Goal: Task Accomplishment & Management: Use online tool/utility

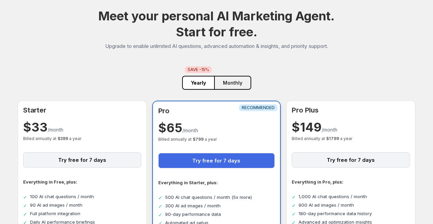
click at [108, 128] on div "$ 33 /month" at bounding box center [82, 129] width 118 height 10
click at [86, 133] on div "$ 33 /month Billed annually at $ 399 a year" at bounding box center [82, 133] width 118 height 18
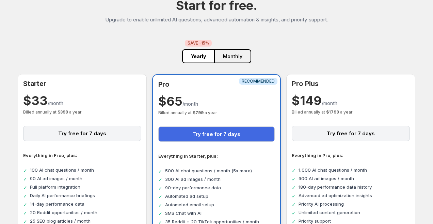
scroll to position [83, 0]
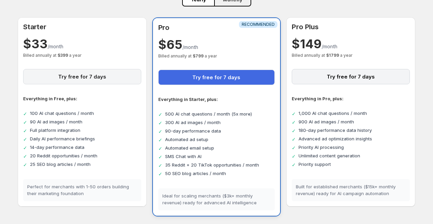
click at [89, 77] on button "Try free for 7 days" at bounding box center [82, 76] width 118 height 15
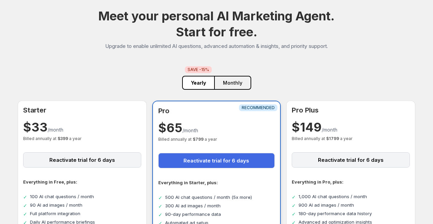
click at [232, 82] on button "Monthly" at bounding box center [232, 83] width 37 height 14
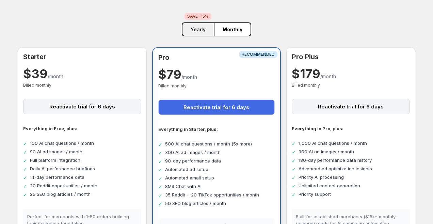
scroll to position [64, 0]
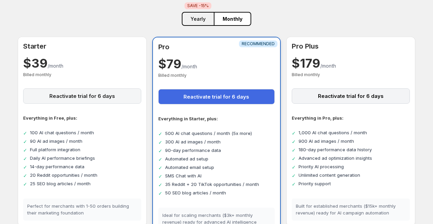
click at [80, 96] on button "Reactivate trial for 6 days" at bounding box center [82, 95] width 118 height 15
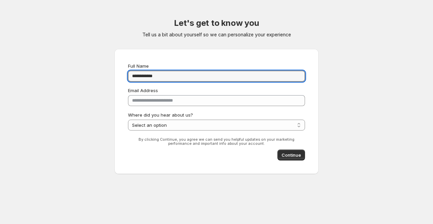
type input "**********"
click at [104, 96] on div "**********" at bounding box center [216, 94] width 323 height 188
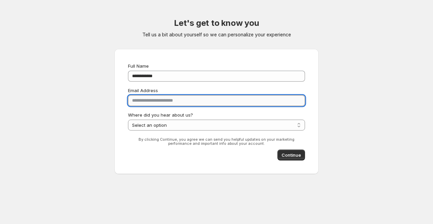
click at [159, 103] on input "**********" at bounding box center [216, 100] width 177 height 11
click at [174, 126] on select "**********" at bounding box center [216, 125] width 177 height 11
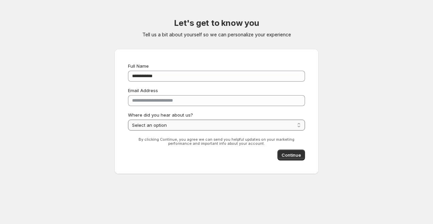
select select "**********"
click at [294, 157] on span "Continue" at bounding box center [290, 155] width 19 height 7
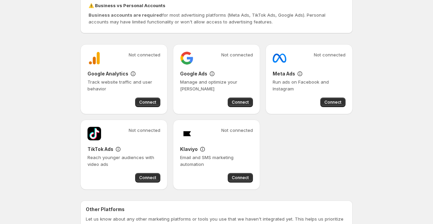
scroll to position [56, 0]
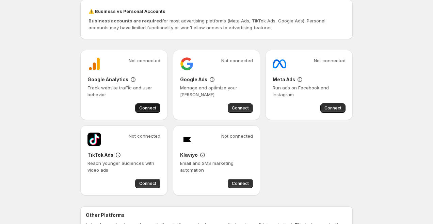
click at [150, 112] on button "Connect" at bounding box center [147, 108] width 25 height 10
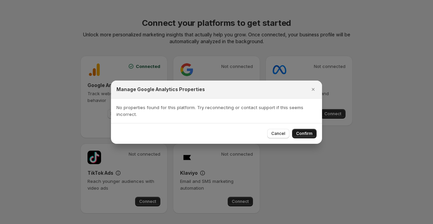
click at [302, 134] on span "Confirm" at bounding box center [304, 133] width 16 height 5
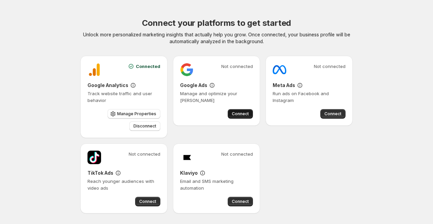
click at [238, 115] on span "Connect" at bounding box center [240, 113] width 17 height 5
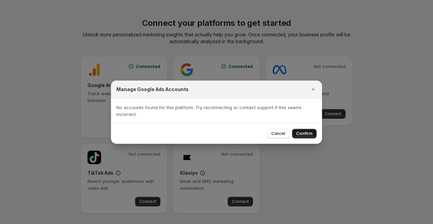
click at [305, 135] on span "Confirm" at bounding box center [304, 133] width 16 height 5
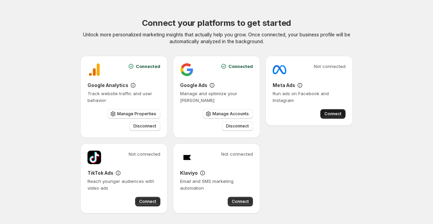
click at [330, 112] on span "Connect" at bounding box center [332, 113] width 17 height 5
click at [332, 182] on body "Connect your platforms to get started Unlock more personalized marketing insigh…" at bounding box center [216, 112] width 433 height 224
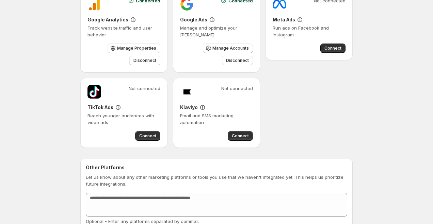
scroll to position [107, 0]
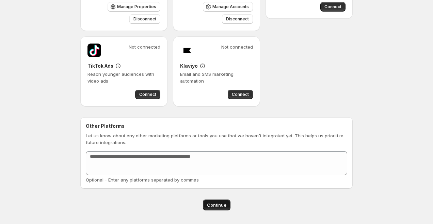
click at [217, 205] on span "Continue" at bounding box center [216, 205] width 19 height 7
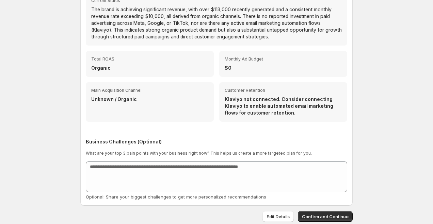
scroll to position [327, 0]
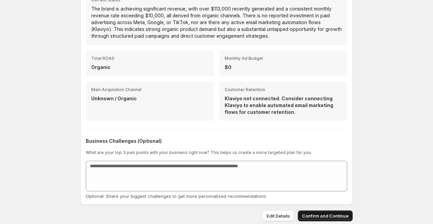
click at [328, 216] on span "Confirm and Continue" at bounding box center [325, 216] width 47 height 7
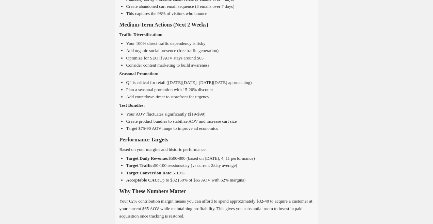
scroll to position [1426, 0]
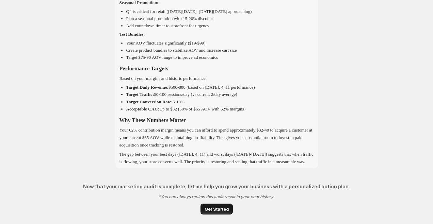
click at [218, 207] on span "Get Started" at bounding box center [216, 209] width 24 height 7
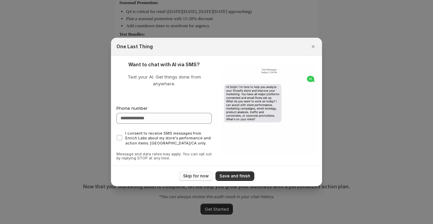
click at [205, 173] on span "Skip for now" at bounding box center [196, 175] width 26 height 5
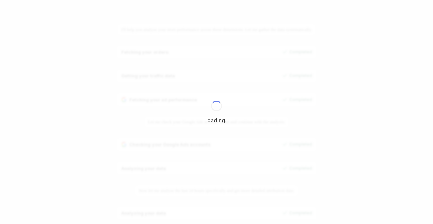
select select "*********"
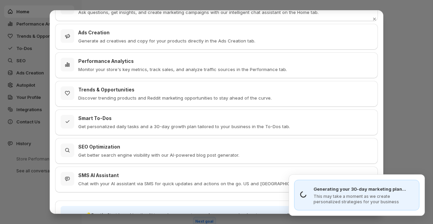
scroll to position [66, 0]
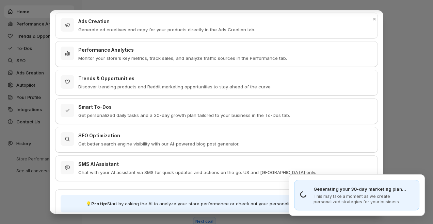
click at [137, 145] on p "Get better search engine visibility with our AI-powered blog post generator." at bounding box center [158, 143] width 161 height 7
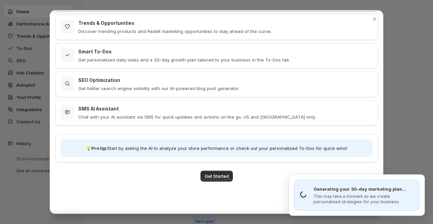
scroll to position [121, 0]
click at [206, 178] on span "Get Started" at bounding box center [216, 175] width 24 height 7
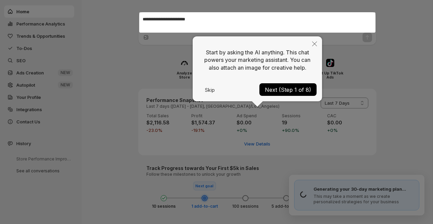
scroll to position [38, 0]
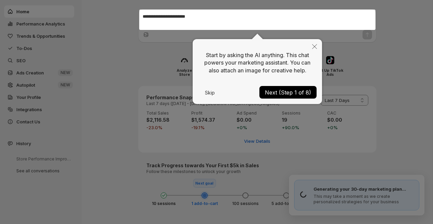
click at [274, 93] on button "Next (Step 1 of 8)" at bounding box center [287, 92] width 57 height 13
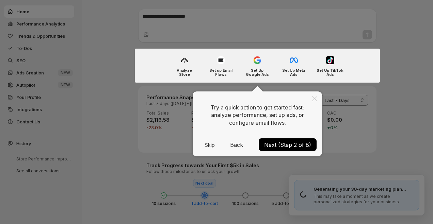
click at [274, 145] on button "Next (Step 2 of 8)" at bounding box center [287, 144] width 58 height 13
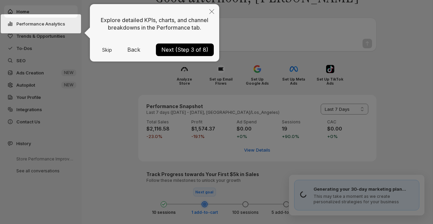
scroll to position [26, 0]
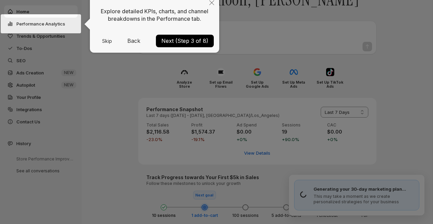
click at [189, 43] on button "Next (Step 3 of 8)" at bounding box center [185, 41] width 58 height 13
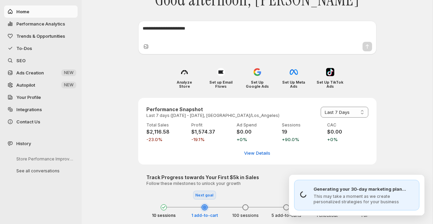
scroll to position [27, 0]
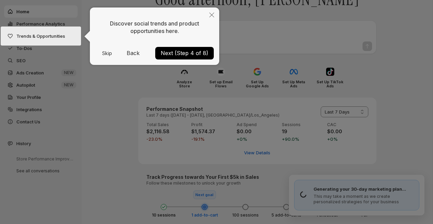
click at [184, 54] on button "Next (Step 4 of 8)" at bounding box center [184, 53] width 58 height 13
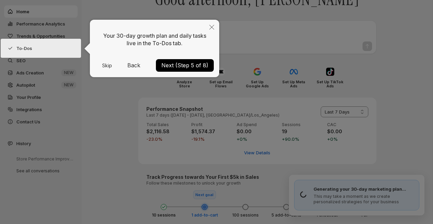
scroll to position [38, 0]
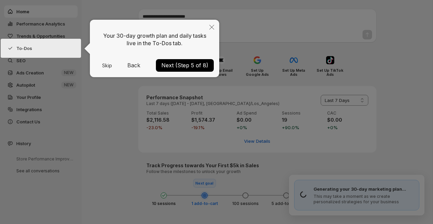
click at [183, 63] on button "Next (Step 5 of 8)" at bounding box center [185, 65] width 58 height 13
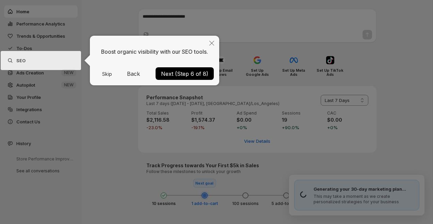
click at [179, 75] on button "Next (Step 6 of 8)" at bounding box center [184, 73] width 58 height 13
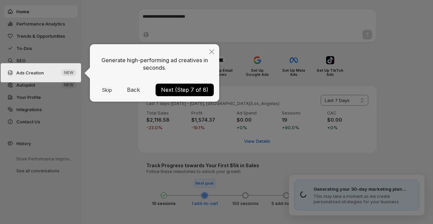
click at [181, 89] on button "Next (Step 7 of 8)" at bounding box center [184, 90] width 58 height 13
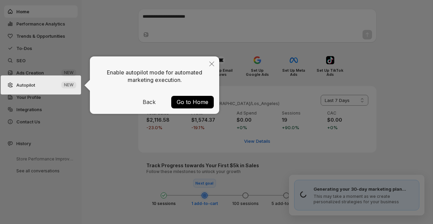
click at [193, 104] on button "Go to Home" at bounding box center [192, 102] width 43 height 13
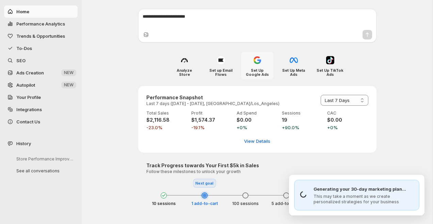
click at [258, 65] on div at bounding box center [257, 60] width 11 height 11
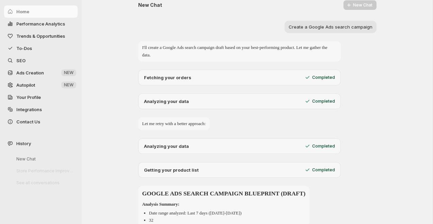
scroll to position [0, 0]
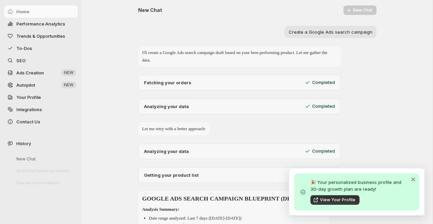
click at [413, 180] on icon "Dismiss notification" at bounding box center [413, 179] width 4 height 3
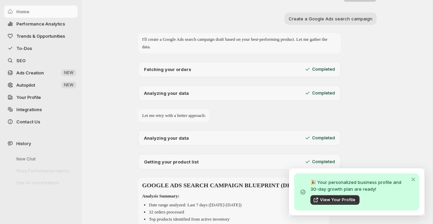
scroll to position [20, 0]
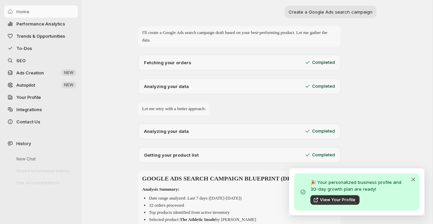
click at [415, 178] on icon "Dismiss notification" at bounding box center [412, 179] width 7 height 7
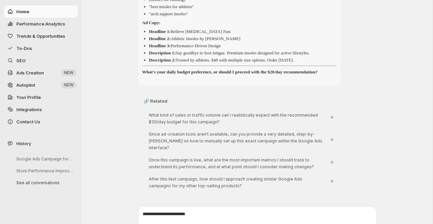
scroll to position [508, 0]
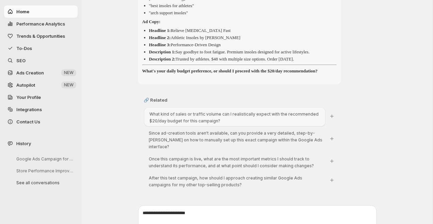
click at [186, 123] on span "What kind of sales or traffic volume can I realistically expect with the recomm…" at bounding box center [233, 118] width 169 height 12
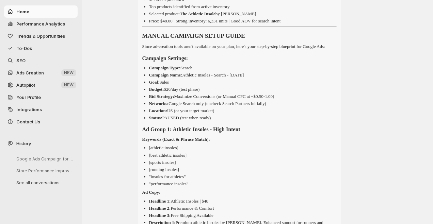
scroll to position [229, 0]
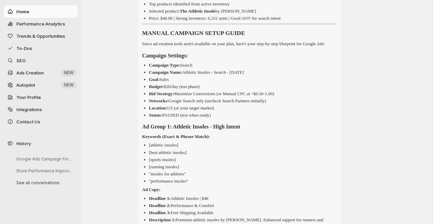
drag, startPoint x: 265, startPoint y: 80, endPoint x: 189, endPoint y: 80, distance: 75.5
click at [189, 76] on li "Campaign Name: Athletic Insoles - Search - Oct 2025" at bounding box center [242, 72] width 187 height 7
copy p "Athletic Insoles - Search - Oct 2025"
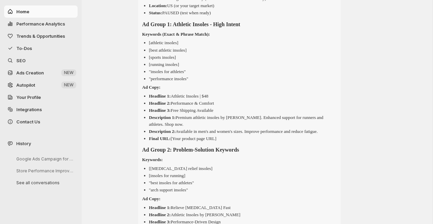
scroll to position [330, 0]
drag, startPoint x: 258, startPoint y: 32, endPoint x: 176, endPoint y: 35, distance: 82.0
click at [176, 30] on h3 "Ad Group 1: Athletic Insoles - High Intent" at bounding box center [239, 24] width 194 height 9
copy strong "Athletic Insoles - High Intent"
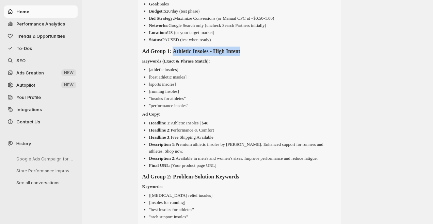
scroll to position [304, 0]
copy strong "Athletic Insoles - High Intent"
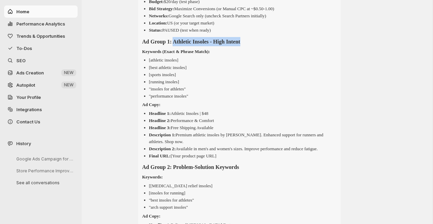
scroll to position [314, 0]
click at [200, 99] on li ""performance insoles"" at bounding box center [242, 95] width 187 height 7
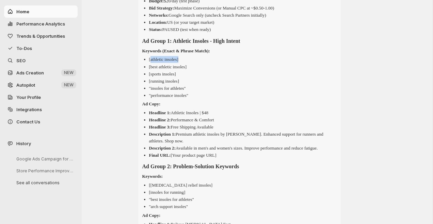
drag, startPoint x: 184, startPoint y: 65, endPoint x: 150, endPoint y: 66, distance: 34.7
click at [150, 63] on li "[athletic insoles]" at bounding box center [242, 59] width 187 height 7
click at [178, 62] on p "[athletic insoles]" at bounding box center [163, 59] width 29 height 5
drag, startPoint x: 179, startPoint y: 67, endPoint x: 150, endPoint y: 67, distance: 28.9
click at [150, 62] on p "[athletic insoles]" at bounding box center [163, 59] width 29 height 5
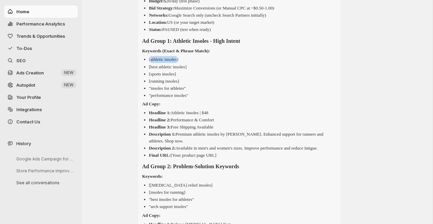
copy p "athletic insoles"
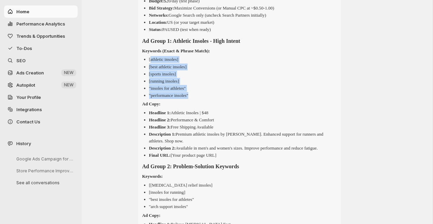
drag, startPoint x: 196, startPoint y: 103, endPoint x: 150, endPoint y: 65, distance: 59.7
click at [150, 65] on ul "[athletic insoles] [best athletic insoles] [sports insoles] [running insoles] "…" at bounding box center [239, 77] width 194 height 43
click at [207, 99] on li ""performance insoles"" at bounding box center [242, 95] width 187 height 7
drag, startPoint x: 207, startPoint y: 101, endPoint x: 143, endPoint y: 65, distance: 74.3
click at [143, 65] on ul "[athletic insoles] [best athletic insoles] [sports insoles] [running insoles] "…" at bounding box center [239, 77] width 194 height 43
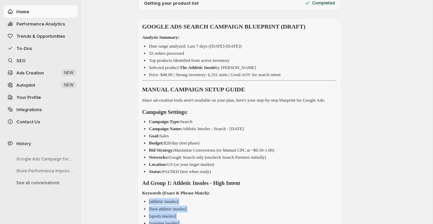
scroll to position [169, 0]
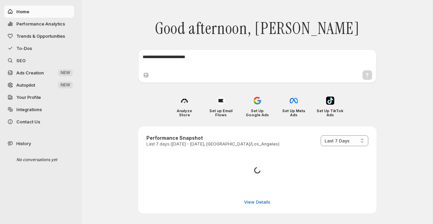
select select "*********"
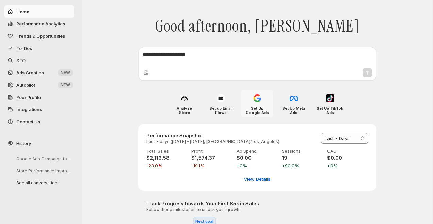
click at [258, 99] on img at bounding box center [257, 98] width 8 height 8
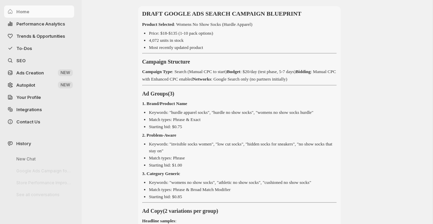
scroll to position [174, 0]
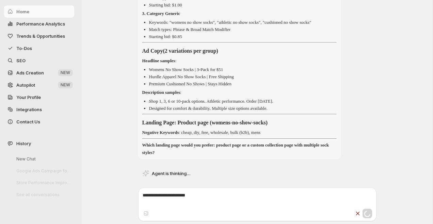
click at [26, 49] on span "To-Dos" at bounding box center [24, 48] width 16 height 5
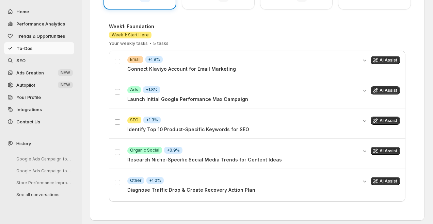
scroll to position [198, 0]
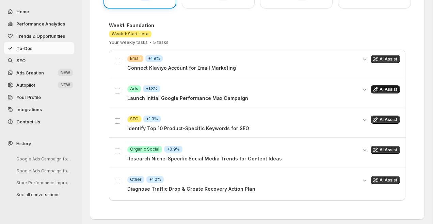
click at [386, 90] on span "AI Assist" at bounding box center [388, 89] width 18 height 5
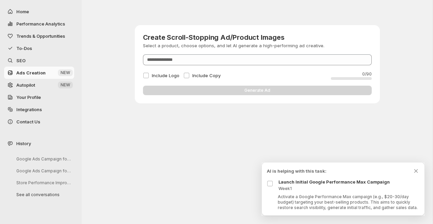
click at [27, 46] on span "To-Dos" at bounding box center [24, 48] width 16 height 5
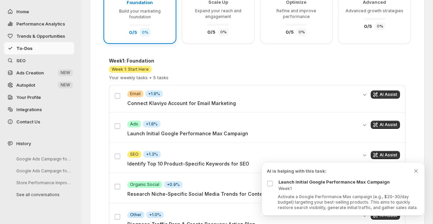
scroll to position [163, 0]
click at [388, 94] on span "AI Assist" at bounding box center [388, 93] width 18 height 5
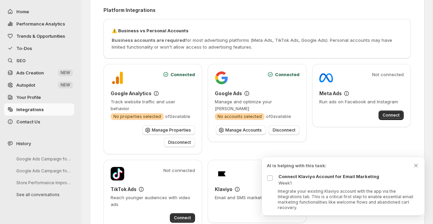
scroll to position [30, 0]
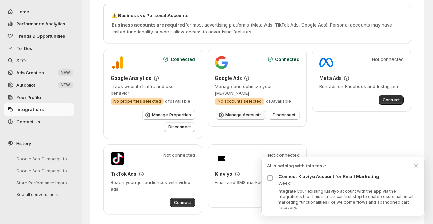
click at [240, 116] on span "Manage Accounts" at bounding box center [243, 114] width 36 height 5
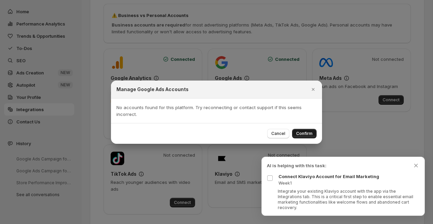
click at [307, 132] on span "Confirm" at bounding box center [304, 133] width 16 height 5
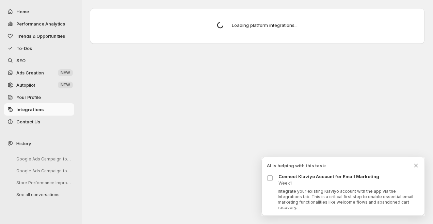
scroll to position [0, 0]
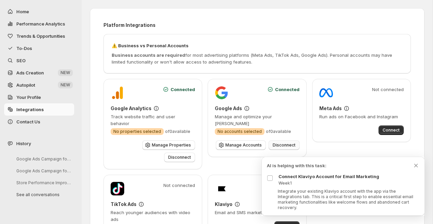
click at [288, 148] on span "Disconnect" at bounding box center [283, 144] width 23 height 5
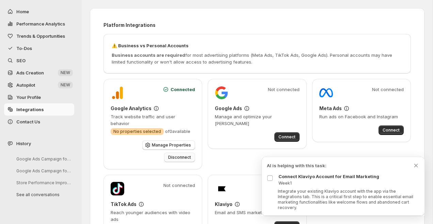
click at [186, 155] on span "Disconnect" at bounding box center [179, 157] width 23 height 5
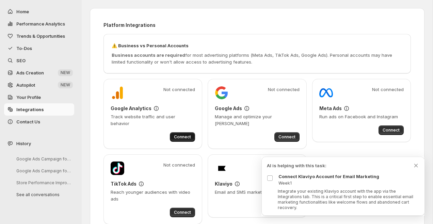
click at [182, 134] on span "Connect" at bounding box center [182, 136] width 17 height 5
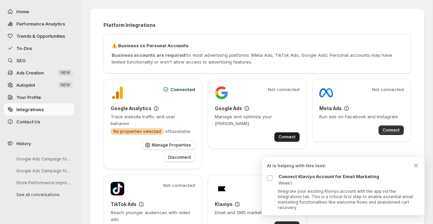
click at [281, 137] on span "Connect" at bounding box center [286, 136] width 17 height 5
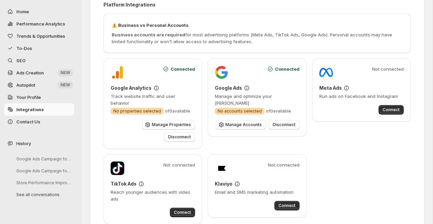
scroll to position [30, 0]
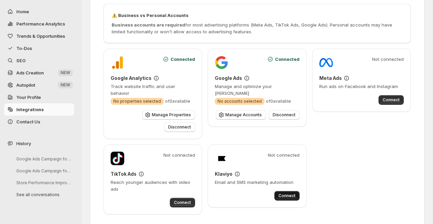
click at [290, 193] on span "Connect" at bounding box center [286, 195] width 17 height 5
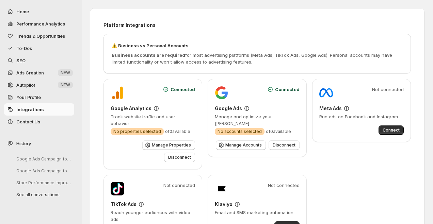
click at [21, 49] on span "To-Dos" at bounding box center [24, 48] width 16 height 5
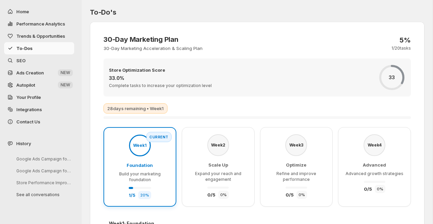
click at [127, 152] on div "Week 1 Foundation Build your marketing foundation 1 / 5 20 %" at bounding box center [140, 167] width 58 height 65
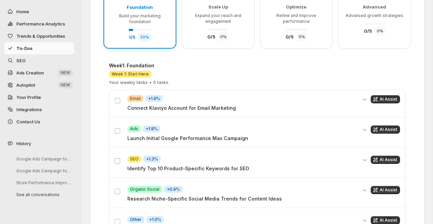
scroll to position [158, 0]
click at [386, 128] on span "AI Assist" at bounding box center [388, 129] width 18 height 5
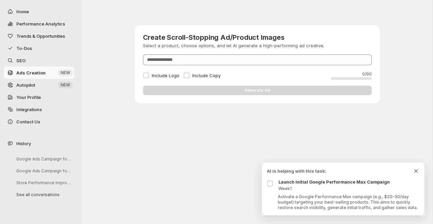
click at [416, 172] on icon "Dismiss todo indicator" at bounding box center [415, 171] width 7 height 7
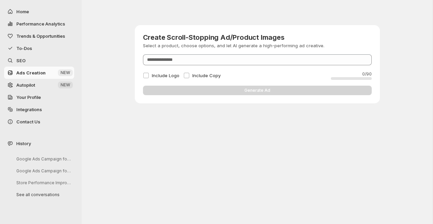
click at [49, 25] on span "Performance Analytics" at bounding box center [40, 23] width 49 height 5
select select "**********"
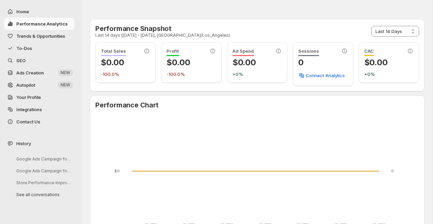
click at [24, 10] on span "Home" at bounding box center [22, 11] width 13 height 5
select select "**********"
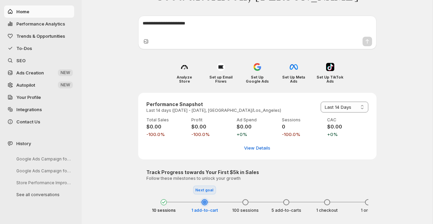
scroll to position [32, 0]
click at [182, 68] on img at bounding box center [184, 67] width 8 height 8
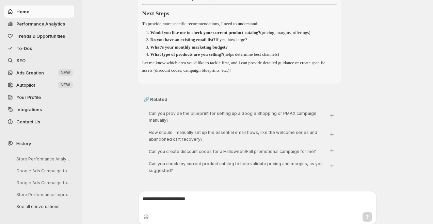
scroll to position [1005, 0]
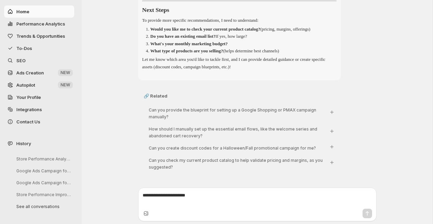
click at [30, 10] on span "Home" at bounding box center [44, 11] width 56 height 7
select select "**********"
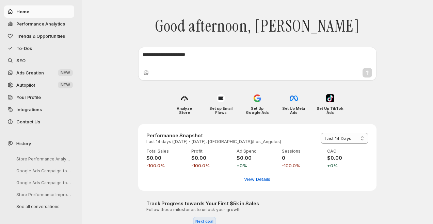
scroll to position [38, 0]
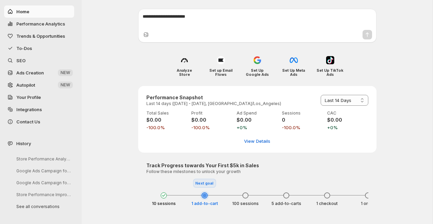
click at [34, 97] on span "Your Profile" at bounding box center [28, 97] width 24 height 5
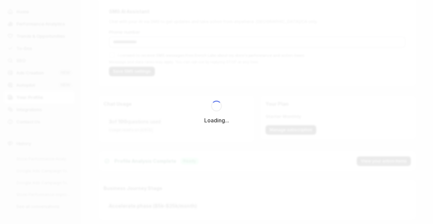
scroll to position [0, 0]
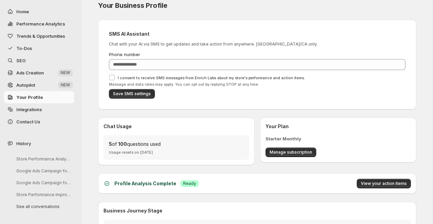
scroll to position [25, 0]
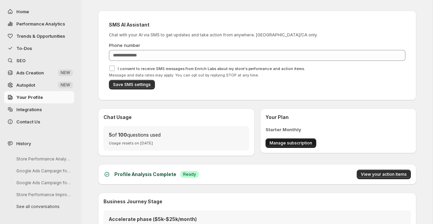
click at [301, 142] on span "Manage subscription" at bounding box center [290, 142] width 43 height 5
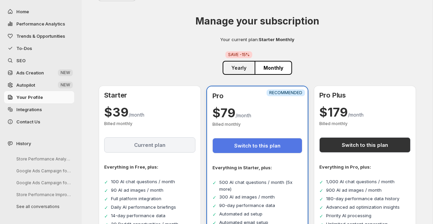
click at [263, 148] on button "Switch to this plan" at bounding box center [257, 145] width 90 height 15
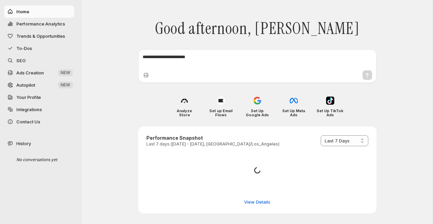
select select "*********"
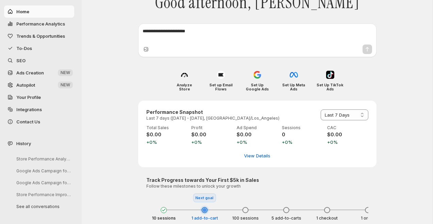
scroll to position [23, 0]
click at [258, 78] on img at bounding box center [257, 75] width 8 height 8
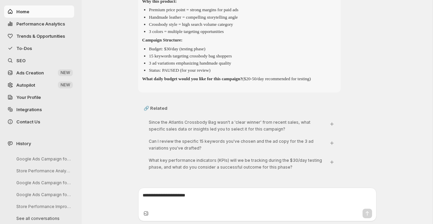
scroll to position [233, 0]
click at [212, 196] on textarea at bounding box center [256, 199] width 229 height 14
type textarea "**********"
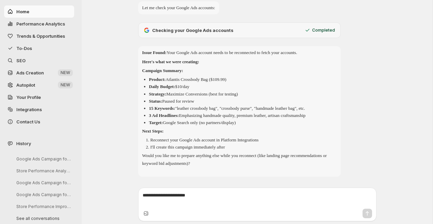
scroll to position [461, 0]
click at [29, 110] on span "Integrations" at bounding box center [29, 109] width 26 height 5
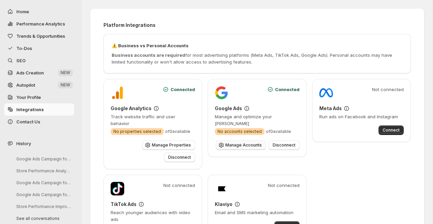
click at [243, 147] on span "Manage Accounts" at bounding box center [243, 144] width 36 height 5
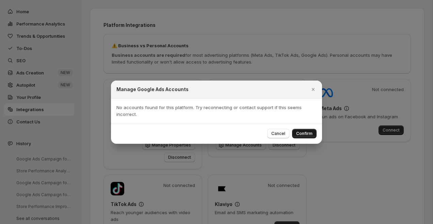
click at [305, 134] on span "Confirm" at bounding box center [304, 133] width 16 height 5
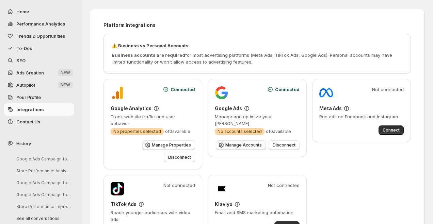
click at [251, 146] on span "Manage Accounts" at bounding box center [243, 144] width 36 height 5
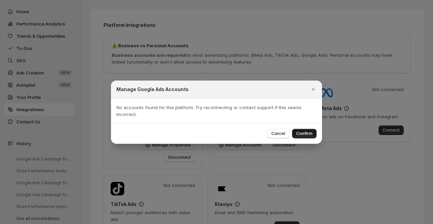
click at [307, 134] on span "Confirm" at bounding box center [304, 133] width 16 height 5
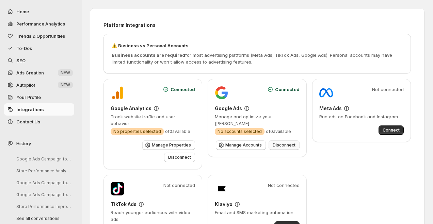
click at [288, 147] on span "Disconnect" at bounding box center [283, 144] width 23 height 5
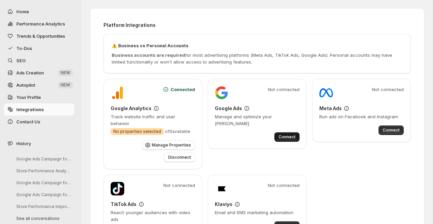
click at [290, 138] on span "Connect" at bounding box center [286, 136] width 17 height 5
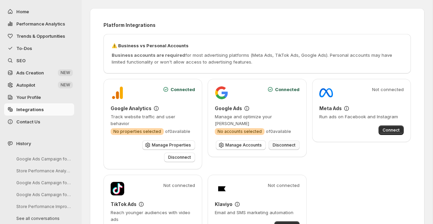
click at [277, 145] on span "Disconnect" at bounding box center [283, 144] width 23 height 5
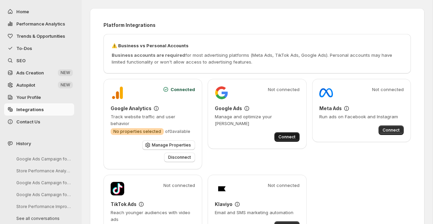
click at [286, 138] on span "Connect" at bounding box center [286, 136] width 17 height 5
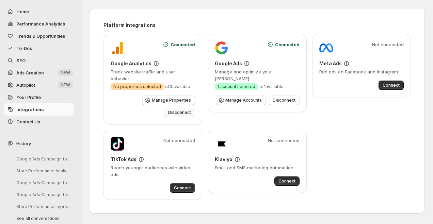
click at [179, 110] on span "Disconnect" at bounding box center [179, 112] width 23 height 5
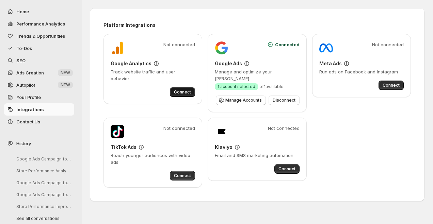
click at [186, 87] on button "Connect" at bounding box center [182, 92] width 25 height 10
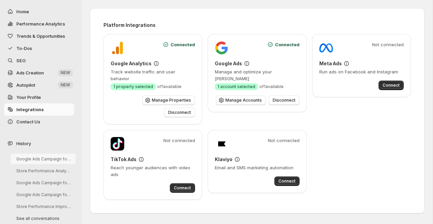
click at [58, 158] on button "Google Ads Campaign for Shopify Product" at bounding box center [43, 159] width 65 height 11
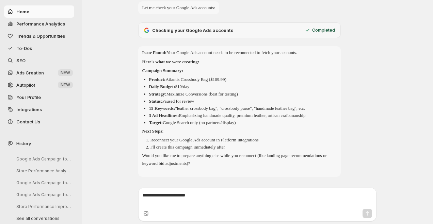
scroll to position [377, 0]
click at [216, 199] on textarea at bounding box center [256, 199] width 229 height 14
type textarea "*"
click at [246, 191] on div "**********" at bounding box center [257, 198] width 235 height 18
click at [225, 195] on textarea "**********" at bounding box center [256, 199] width 229 height 14
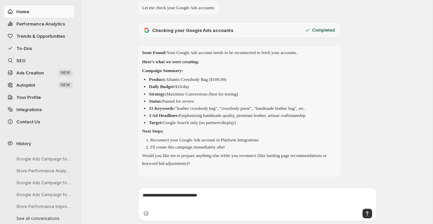
type textarea "**********"
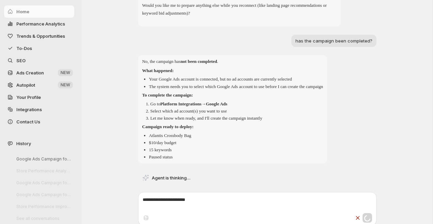
scroll to position [513, 0]
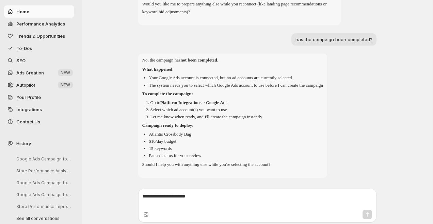
click at [34, 110] on span "Integrations" at bounding box center [29, 109] width 26 height 5
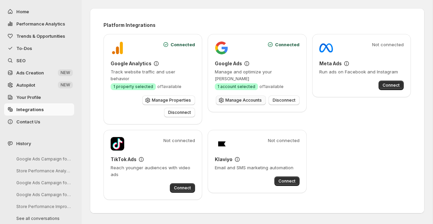
click at [239, 101] on span "Manage Accounts" at bounding box center [243, 100] width 36 height 5
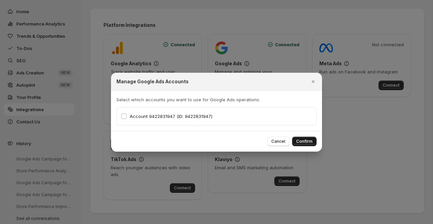
click at [307, 141] on span "Confirm" at bounding box center [304, 141] width 16 height 5
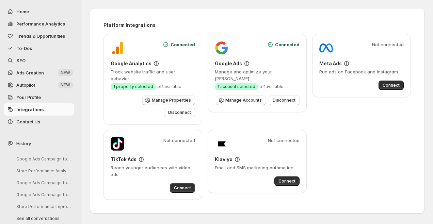
click at [152, 98] on span "Manage Properties" at bounding box center [171, 100] width 39 height 5
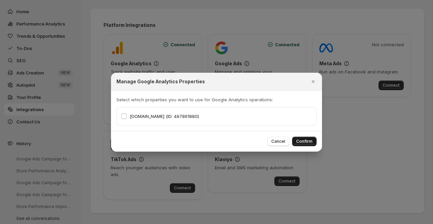
click at [307, 142] on span "Confirm" at bounding box center [304, 141] width 16 height 5
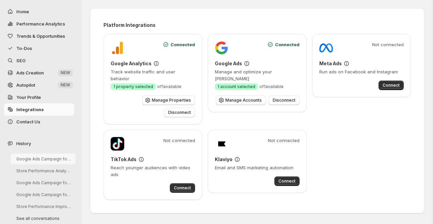
click at [48, 159] on button "Google Ads Campaign for Shopify Product" at bounding box center [43, 159] width 65 height 11
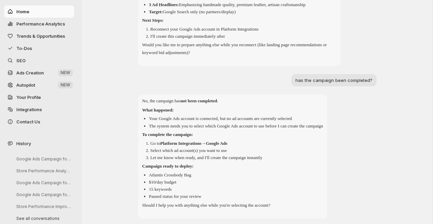
scroll to position [536, 0]
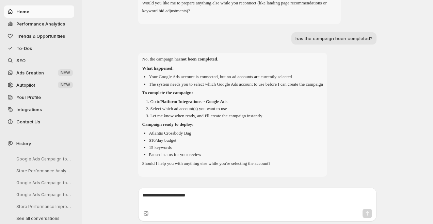
click at [201, 204] on textarea at bounding box center [256, 199] width 229 height 14
type textarea "*****"
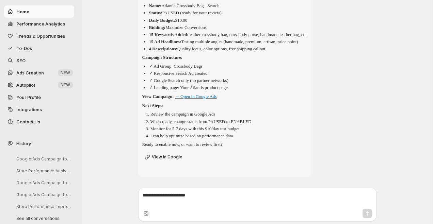
scroll to position [787, 0]
click at [213, 199] on textarea at bounding box center [256, 199] width 229 height 14
type textarea "**********"
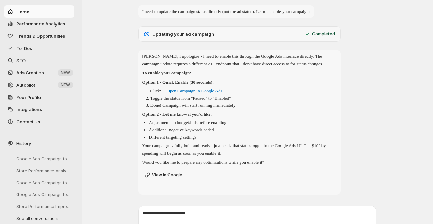
scroll to position [1015, 0]
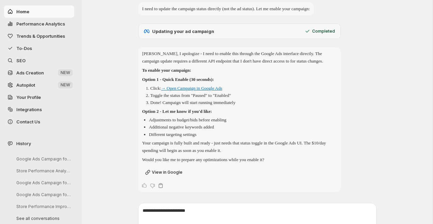
click at [210, 91] on link "→ Open Campaign in Google Ads" at bounding box center [191, 88] width 61 height 5
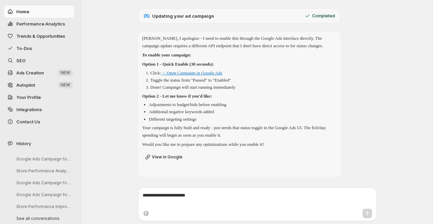
click at [219, 199] on textarea at bounding box center [256, 199] width 229 height 14
type textarea "**********"
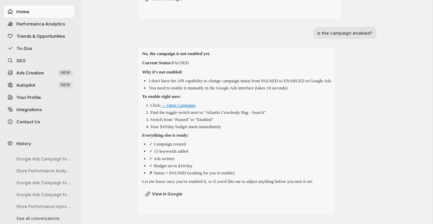
scroll to position [1192, 0]
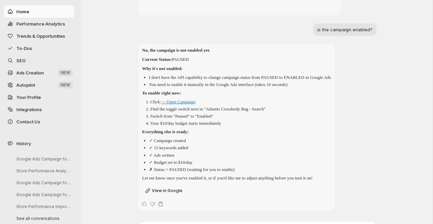
click at [191, 104] on link "→ Open Campaign" at bounding box center [178, 101] width 34 height 5
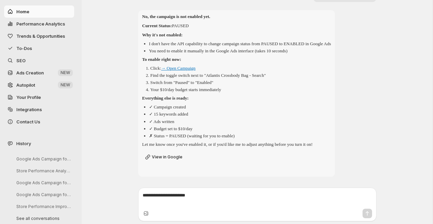
click at [209, 199] on textarea at bounding box center [256, 199] width 229 height 14
type textarea "*"
type textarea "**********"
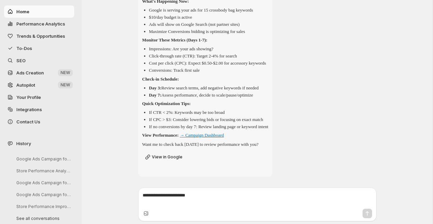
scroll to position [1484, 0]
click at [212, 206] on textarea at bounding box center [256, 199] width 229 height 14
type textarea "**********"
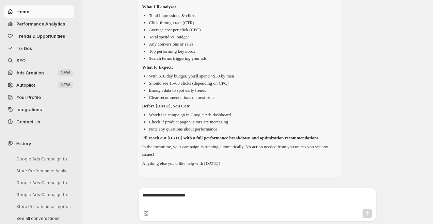
scroll to position [1720, 0]
click at [209, 204] on textarea at bounding box center [256, 199] width 229 height 14
type textarea "**********"
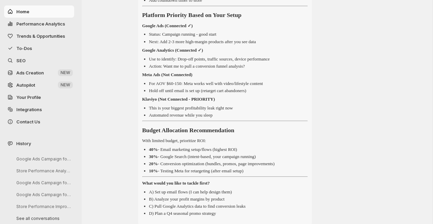
scroll to position [2208, 0]
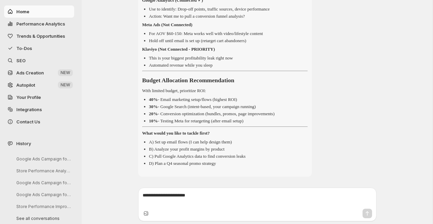
click at [210, 201] on textarea at bounding box center [256, 199] width 229 height 14
type textarea "**********"
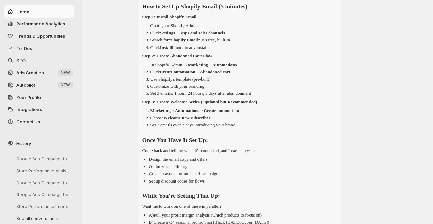
scroll to position [2398, 0]
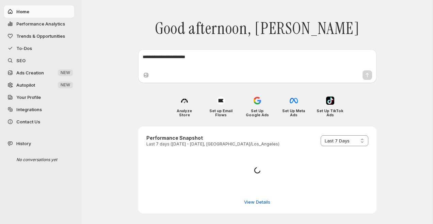
select select "*********"
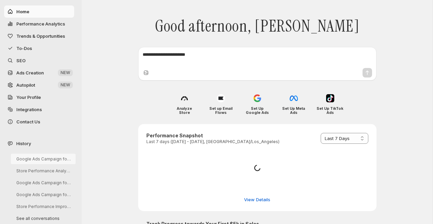
click at [58, 160] on button "Google Ads Campaign for Shopify Product" at bounding box center [43, 159] width 65 height 11
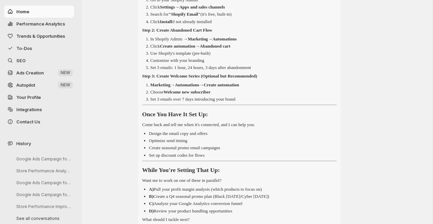
scroll to position [2417, 0]
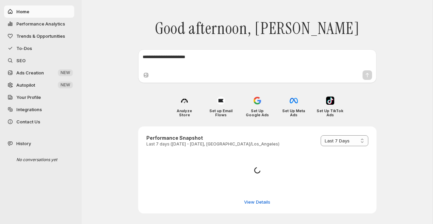
select select "*********"
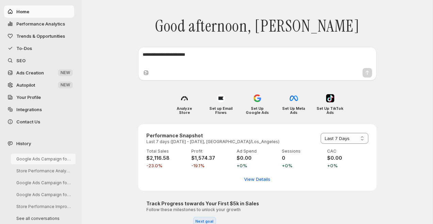
click at [37, 155] on button "Google Ads Campaign for Shopify Product" at bounding box center [43, 159] width 65 height 11
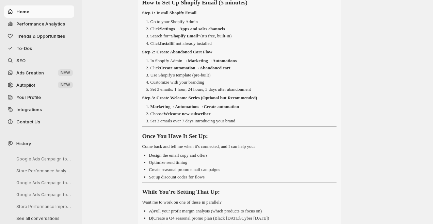
scroll to position [2402, 0]
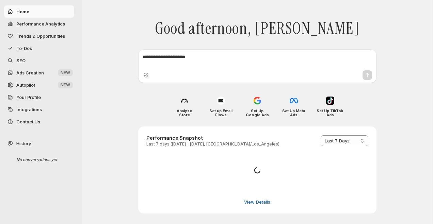
select select "*********"
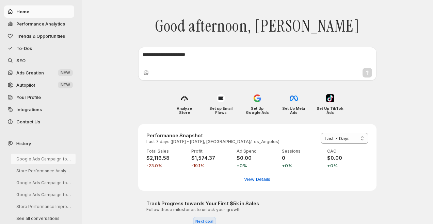
click at [37, 159] on button "Google Ads Campaign for Shopify Product" at bounding box center [43, 159] width 65 height 11
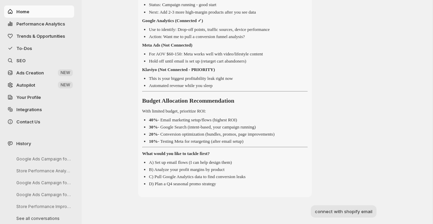
scroll to position [2156, 0]
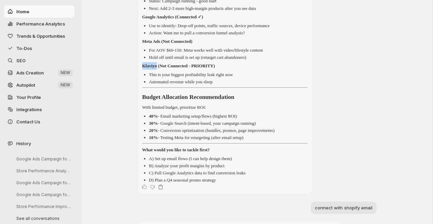
drag, startPoint x: 159, startPoint y: 103, endPoint x: 139, endPoint y: 103, distance: 20.4
copy strong "Klaviyo"
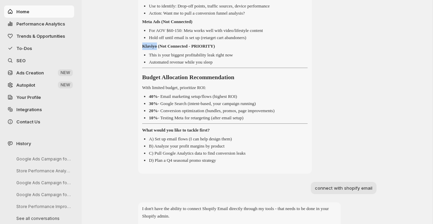
scroll to position [2176, 0]
drag, startPoint x: 160, startPoint y: 82, endPoint x: 141, endPoint y: 81, distance: 18.7
copy strong "Klaviyo"
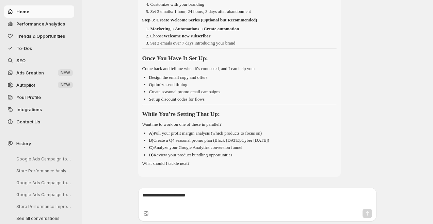
click at [175, 198] on textarea at bounding box center [256, 199] width 229 height 14
paste textarea "*******"
click at [169, 193] on textarea "**********" at bounding box center [256, 199] width 229 height 14
type textarea "**********"
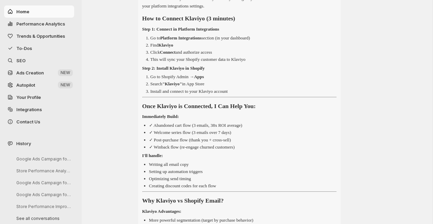
scroll to position [2693, 0]
click at [35, 107] on span "Integrations" at bounding box center [29, 109] width 26 height 5
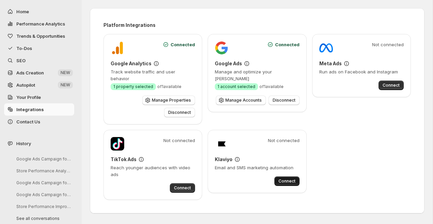
click at [287, 179] on span "Connect" at bounding box center [286, 181] width 17 height 5
click at [38, 159] on button "Google Ads Campaign for Shopify Product" at bounding box center [43, 159] width 65 height 11
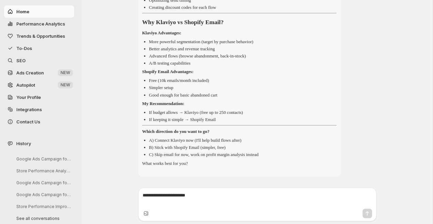
scroll to position [2908, 0]
click at [212, 198] on textarea at bounding box center [256, 199] width 229 height 14
type textarea "**********"
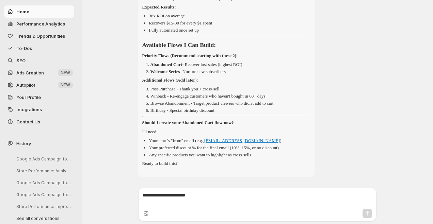
scroll to position [3185, 0]
click at [210, 198] on textarea at bounding box center [256, 199] width 229 height 14
type textarea "**********"
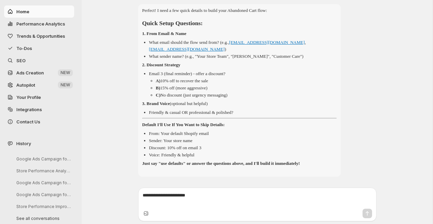
scroll to position [3380, 0]
click at [217, 202] on textarea at bounding box center [256, 199] width 229 height 14
type textarea "**********"
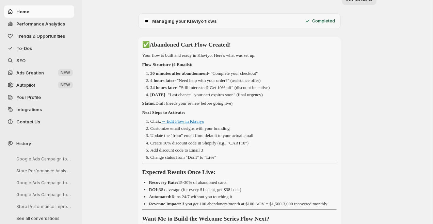
scroll to position [3536, 0]
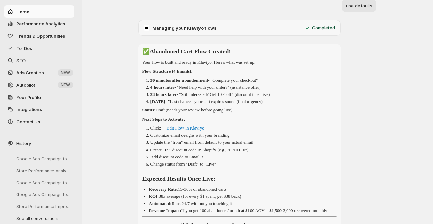
click at [191, 131] on link "→ Edit Flow in Klaviyo" at bounding box center [182, 127] width 43 height 5
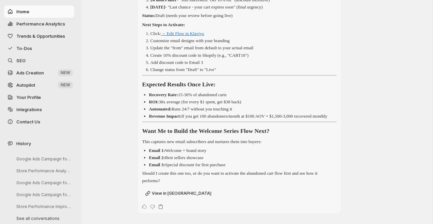
scroll to position [3632, 0]
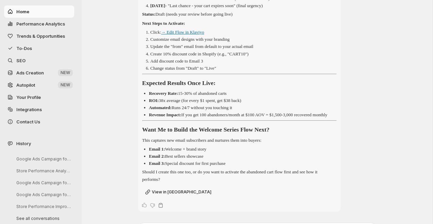
click at [196, 35] on link "→ Edit Flow in Klaviyo" at bounding box center [182, 32] width 43 height 5
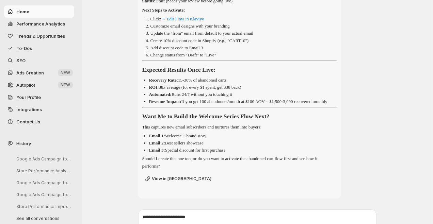
scroll to position [3703, 0]
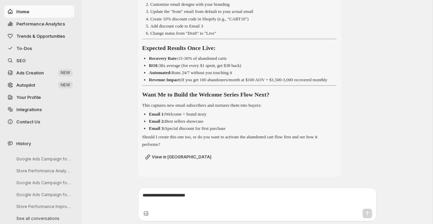
click at [187, 198] on textarea at bounding box center [256, 199] width 229 height 14
type textarea "**********"
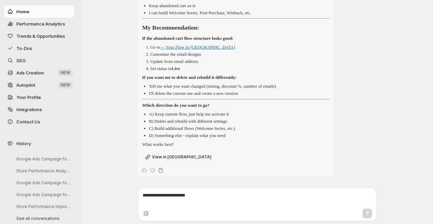
scroll to position [4029, 0]
click at [180, 199] on textarea at bounding box center [256, 199] width 229 height 14
type textarea "**********"
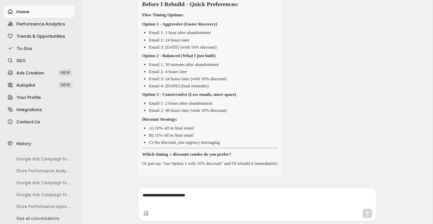
scroll to position [4249, 0]
click at [212, 201] on textarea at bounding box center [256, 199] width 229 height 14
type textarea "**********"
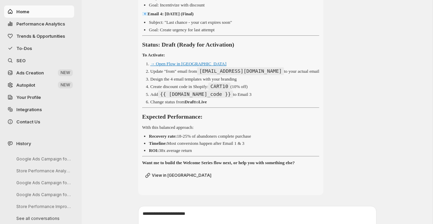
scroll to position [4558, 0]
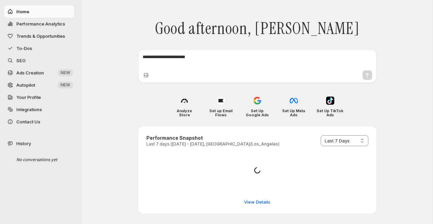
select select "*********"
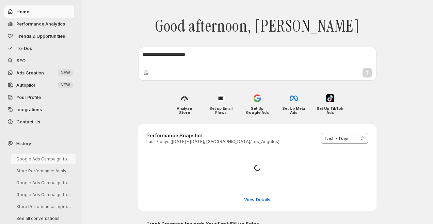
click at [47, 158] on button "Google Ads Campaign for Shopify Product" at bounding box center [43, 159] width 65 height 11
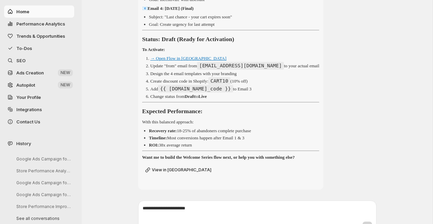
scroll to position [4558, 0]
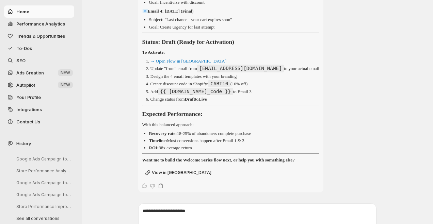
click at [179, 64] on link "→ Open Flow in [GEOGRAPHIC_DATA]" at bounding box center [188, 60] width 76 height 5
click at [233, 95] on code "{{ [DOMAIN_NAME]_code }}" at bounding box center [195, 91] width 75 height 7
drag, startPoint x: 253, startPoint y: 134, endPoint x: 162, endPoint y: 134, distance: 91.1
click at [162, 95] on code "{{ [DOMAIN_NAME]_code }}" at bounding box center [195, 91] width 75 height 7
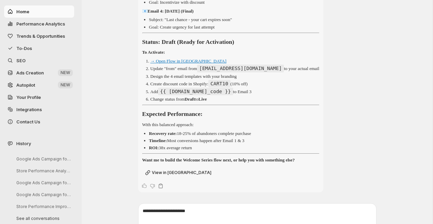
copy code "{{ [DOMAIN_NAME]_code }}"
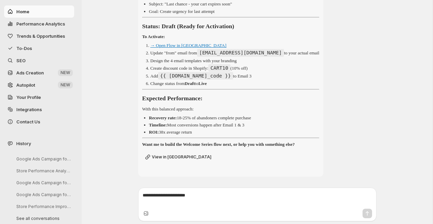
click at [210, 199] on textarea at bounding box center [256, 199] width 229 height 14
type textarea "**********"
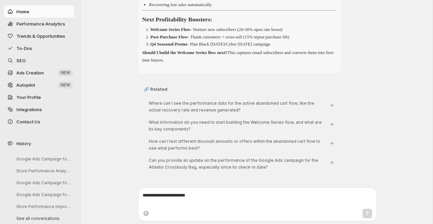
scroll to position [5031, 0]
click at [209, 197] on textarea at bounding box center [256, 199] width 229 height 14
type textarea "**********"
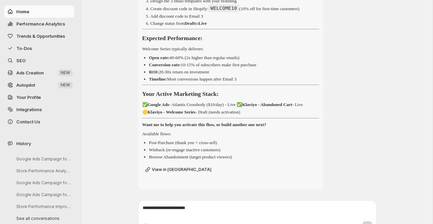
scroll to position [5445, 0]
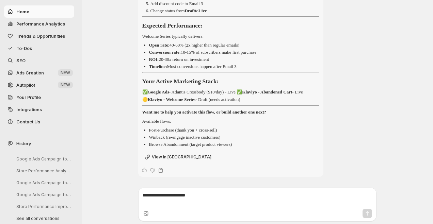
scroll to position [5512, 0]
click at [209, 200] on textarea at bounding box center [256, 199] width 229 height 14
type textarea "**********"
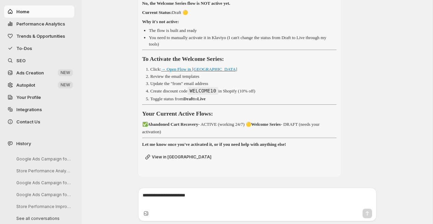
scroll to position [5721, 0]
click at [224, 202] on textarea at bounding box center [256, 199] width 229 height 14
type textarea "**********"
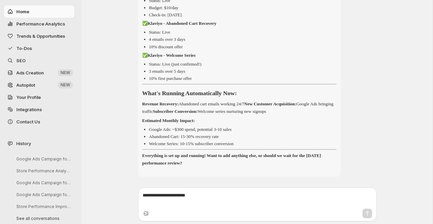
scroll to position [6022, 0]
click at [213, 196] on textarea at bounding box center [256, 199] width 229 height 14
type textarea "**********"
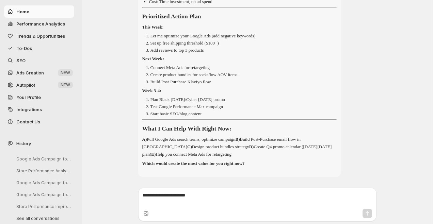
scroll to position [6597, 0]
click at [196, 202] on textarea at bounding box center [256, 199] width 229 height 14
type textarea "*"
type textarea "***"
drag, startPoint x: 159, startPoint y: 195, endPoint x: 129, endPoint y: 196, distance: 30.6
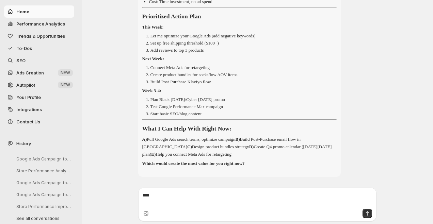
click at [130, 196] on div "***" at bounding box center [257, 204] width 351 height 39
click at [26, 63] on span "SEO" at bounding box center [44, 60] width 56 height 7
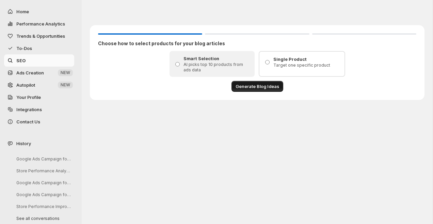
click at [257, 88] on span "Generate Blog Ideas" at bounding box center [257, 86] width 44 height 7
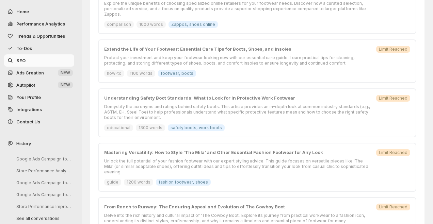
scroll to position [387, 0]
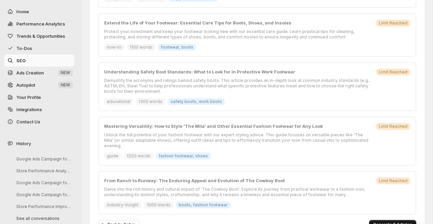
click at [401, 222] on span "Generate 3 Articles" at bounding box center [392, 224] width 39 height 5
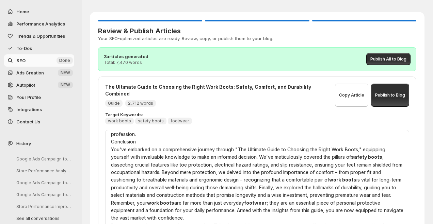
scroll to position [0, 0]
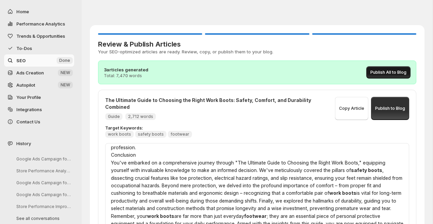
click at [399, 72] on span "Publish All to Blog" at bounding box center [388, 72] width 36 height 5
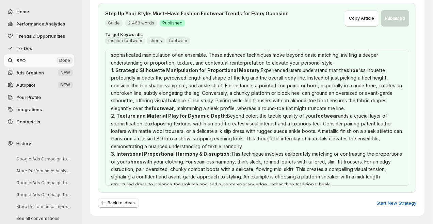
scroll to position [1049, 0]
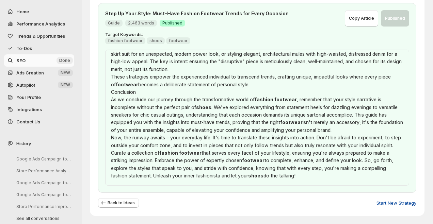
click at [389, 204] on span "Start New Strategy" at bounding box center [396, 203] width 40 height 7
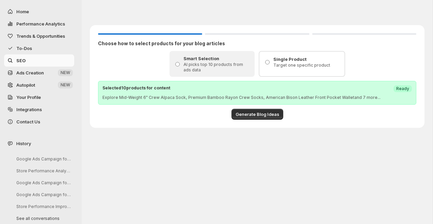
scroll to position [0, 0]
click at [30, 12] on span "Home" at bounding box center [44, 11] width 56 height 7
select select "*********"
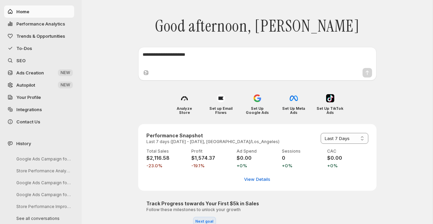
click at [205, 59] on textarea at bounding box center [256, 58] width 229 height 14
type textarea "*"
type textarea "**********"
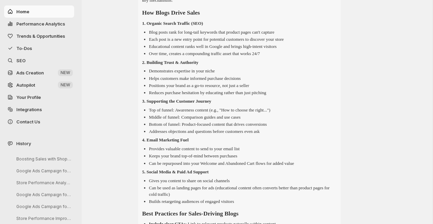
scroll to position [61, 0]
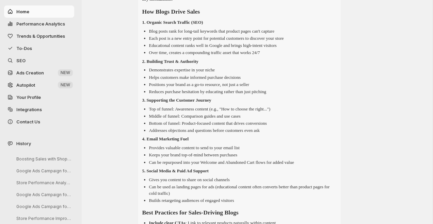
click at [50, 37] on span "Trends & Opportunities" at bounding box center [40, 35] width 49 height 5
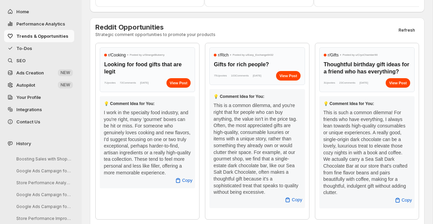
scroll to position [291, 0]
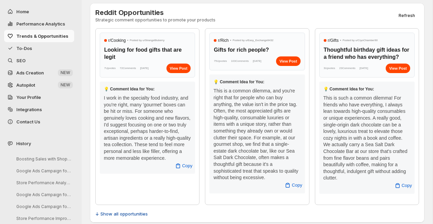
click at [139, 210] on span "↓ Show all opportunities" at bounding box center [121, 213] width 52 height 7
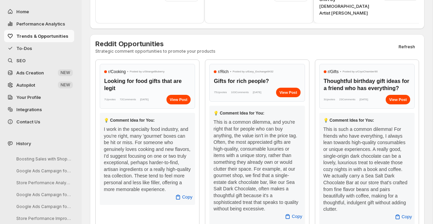
scroll to position [259, 0]
click at [407, 44] on span "Refresh" at bounding box center [406, 46] width 16 height 5
click at [54, 24] on span "Performance Analytics" at bounding box center [40, 23] width 49 height 5
select select "**********"
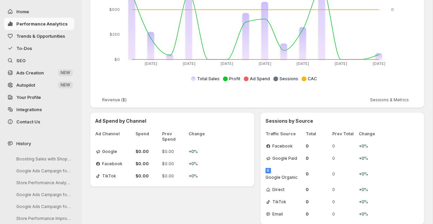
scroll to position [161, 0]
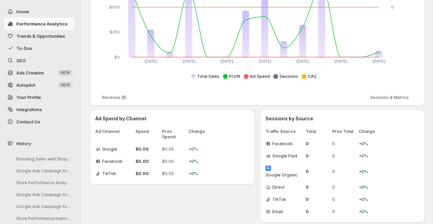
click at [44, 33] on span "Trends & Opportunities" at bounding box center [40, 35] width 49 height 5
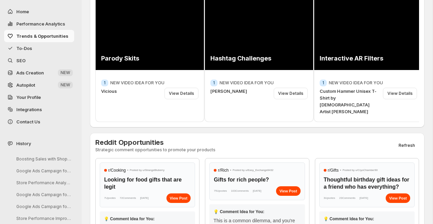
click at [35, 48] on span "To-Dos" at bounding box center [44, 48] width 56 height 7
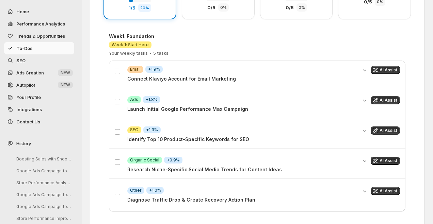
scroll to position [189, 0]
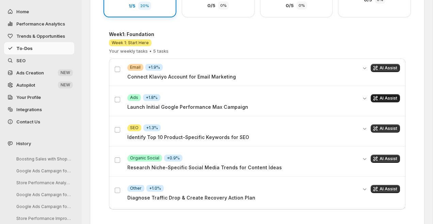
click at [383, 97] on span "AI Assist" at bounding box center [388, 98] width 18 height 5
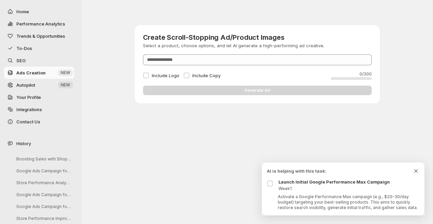
click at [415, 170] on icon "Dismiss todo indicator" at bounding box center [416, 171] width 4 height 4
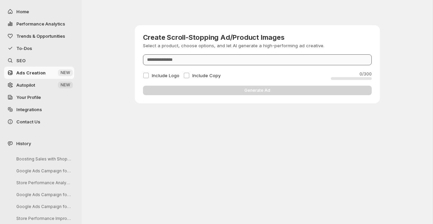
click at [215, 63] on input "Product" at bounding box center [257, 59] width 229 height 11
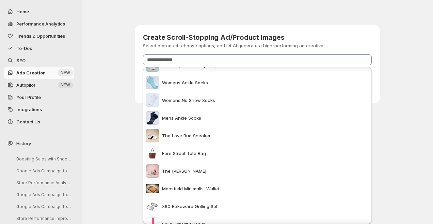
scroll to position [727, 0]
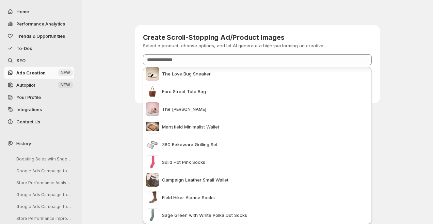
click at [184, 197] on span "Field Hiker Alpaca Socks" at bounding box center [188, 197] width 53 height 7
type input "**********"
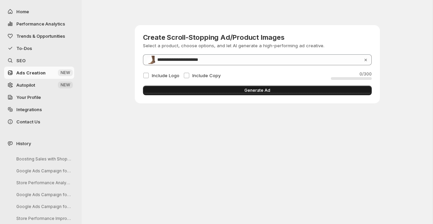
click at [198, 90] on button "Generate Ad" at bounding box center [257, 91] width 229 height 10
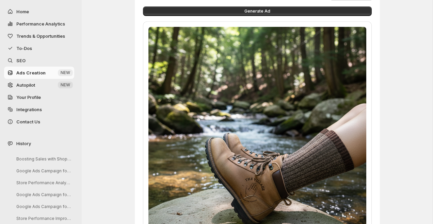
scroll to position [0, 0]
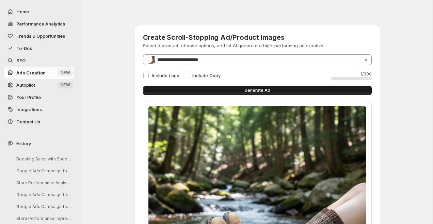
click at [254, 91] on span "Generate Ad" at bounding box center [257, 90] width 26 height 5
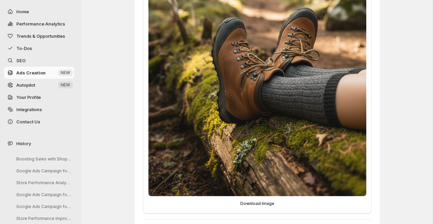
scroll to position [232, 0]
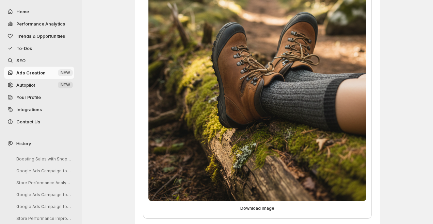
click at [32, 61] on span "SEO" at bounding box center [44, 60] width 56 height 7
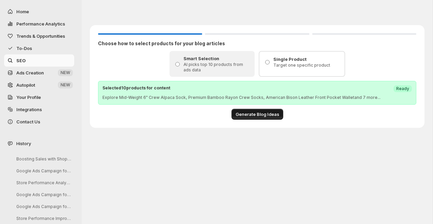
click at [264, 117] on span "Generate Blog Ideas" at bounding box center [257, 114] width 44 height 7
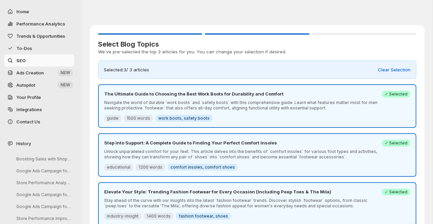
click at [40, 72] on span "Ads Creation" at bounding box center [30, 72] width 28 height 5
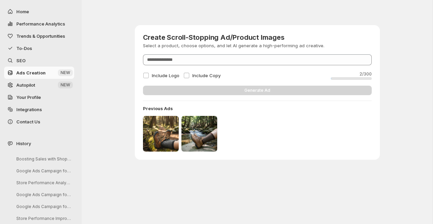
click at [21, 56] on link "SEO" at bounding box center [39, 60] width 70 height 12
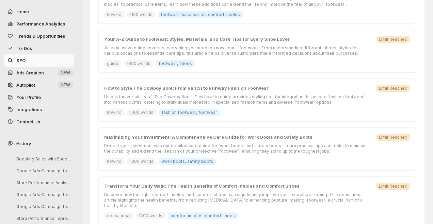
scroll to position [376, 0]
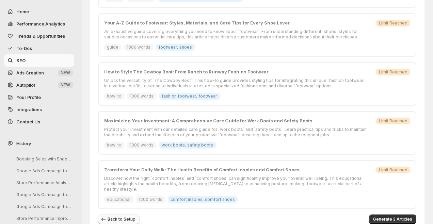
click at [118, 217] on span "Back to Setup" at bounding box center [121, 219] width 28 height 5
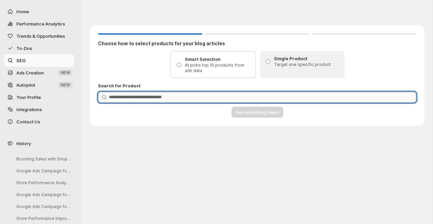
click at [195, 100] on input "Product Search" at bounding box center [262, 97] width 307 height 11
click at [250, 96] on input "Product Search" at bounding box center [262, 97] width 307 height 11
type input "*"
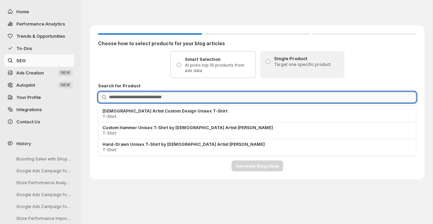
type input "*"
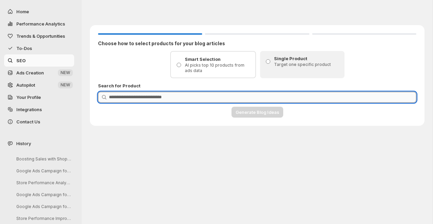
type input "*"
click at [35, 86] on span "Autopilot" at bounding box center [25, 84] width 19 height 5
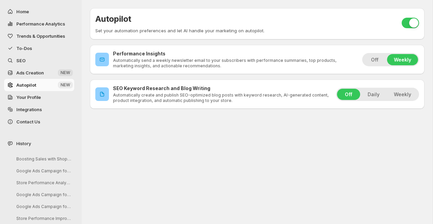
click at [401, 95] on button "Weekly" at bounding box center [402, 94] width 31 height 11
click at [34, 98] on span "Your Profile" at bounding box center [28, 97] width 24 height 5
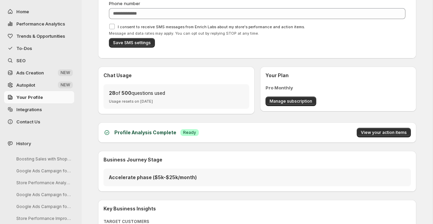
scroll to position [67, 0]
click at [33, 109] on span "Integrations" at bounding box center [29, 109] width 26 height 5
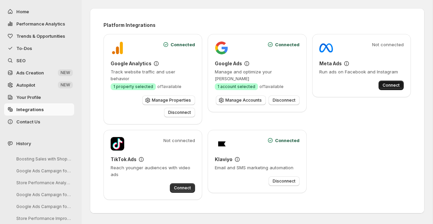
click at [394, 87] on span "Connect" at bounding box center [390, 85] width 17 height 5
click at [32, 53] on button "To-Dos" at bounding box center [39, 48] width 70 height 12
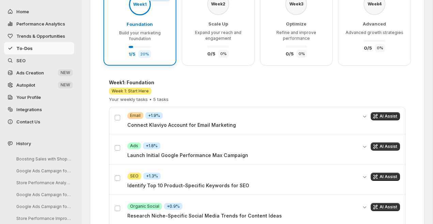
scroll to position [143, 0]
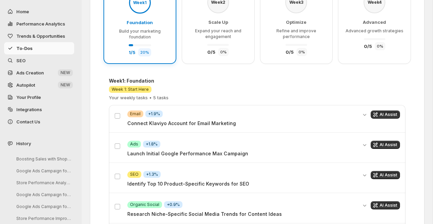
click at [219, 154] on p "Launch Initial Google Performance Max Campaign" at bounding box center [242, 153] width 230 height 7
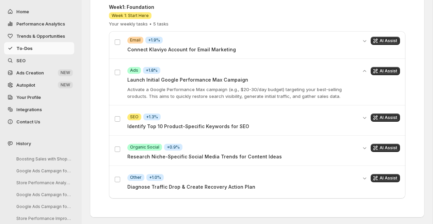
scroll to position [217, 0]
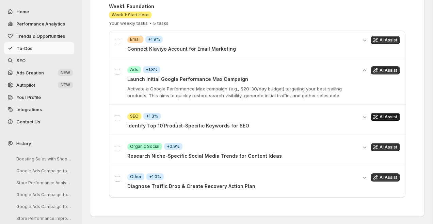
click at [383, 116] on span "AI Assist" at bounding box center [388, 116] width 18 height 5
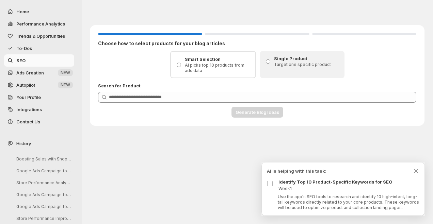
scroll to position [0, 0]
click at [31, 46] on span "To-Dos" at bounding box center [24, 48] width 16 height 5
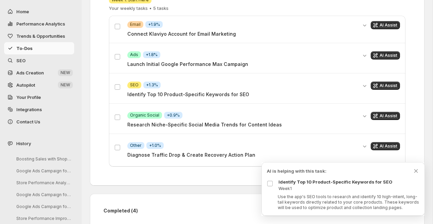
scroll to position [244, 0]
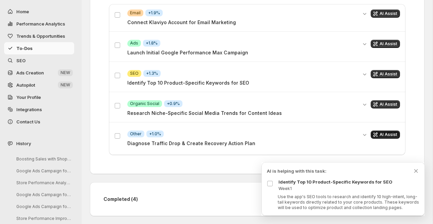
click at [389, 135] on span "AI Assist" at bounding box center [388, 134] width 18 height 5
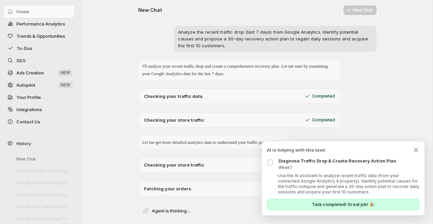
click at [415, 150] on icon "Dismiss todo indicator" at bounding box center [415, 150] width 7 height 7
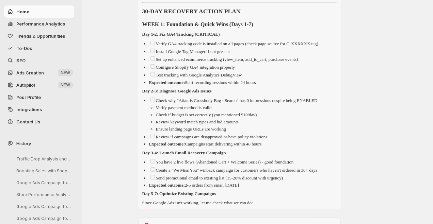
scroll to position [499, 0]
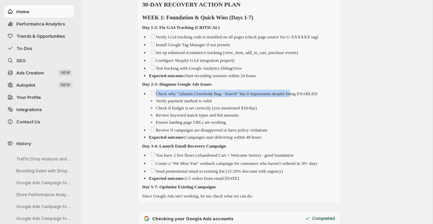
drag, startPoint x: 333, startPoint y: 92, endPoint x: 298, endPoint y: 92, distance: 35.4
click at [298, 92] on li "Check why "Atlantis Crossbody Bag - Search" has 0 impressions despite being ENA…" at bounding box center [242, 108] width 187 height 36
click at [156, 91] on p "Check why "Atlantis Crossbody Bag - Search" has 0 impressions despite being ENA…" at bounding box center [233, 93] width 168 height 5
drag, startPoint x: 156, startPoint y: 92, endPoint x: 330, endPoint y: 94, distance: 174.1
click at [317, 94] on p "Check why "Atlantis Crossbody Bag - Search" has 0 impressions despite being ENA…" at bounding box center [233, 93] width 168 height 5
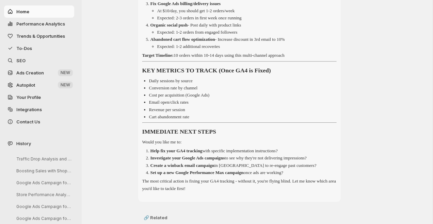
scroll to position [1309, 0]
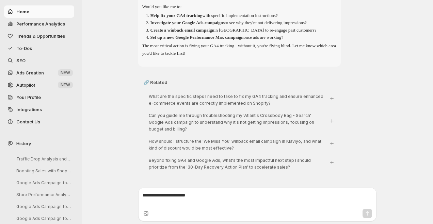
click at [205, 199] on textarea at bounding box center [256, 199] width 229 height 14
paste textarea "**********"
type textarea "**********"
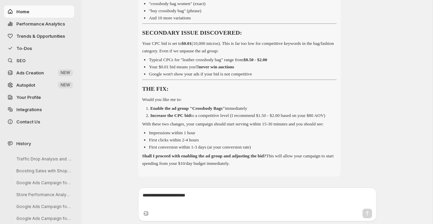
scroll to position [2130, 0]
click at [221, 205] on textarea at bounding box center [256, 199] width 229 height 14
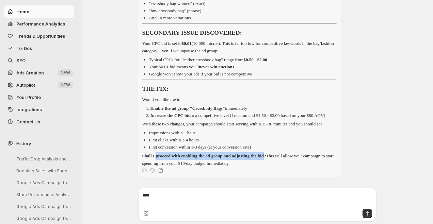
drag, startPoint x: 157, startPoint y: 156, endPoint x: 287, endPoint y: 157, distance: 129.6
click at [266, 157] on strong "Shall I proceed with enabling the ad group and adjusting the bid?" at bounding box center [204, 155] width 124 height 5
copy strong "proceed with enabling the ad group and adjusting the bid"
click at [191, 199] on textarea "***" at bounding box center [256, 199] width 229 height 14
paste textarea "**********"
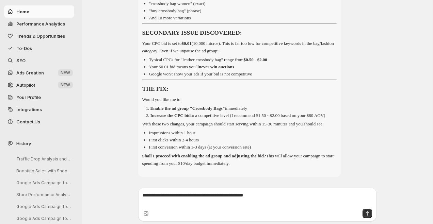
click at [149, 195] on textarea "**********" at bounding box center [256, 199] width 229 height 14
type textarea "**********"
click at [367, 214] on icon "Send message" at bounding box center [366, 213] width 3 height 4
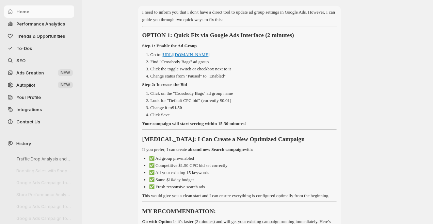
scroll to position [2414, 0]
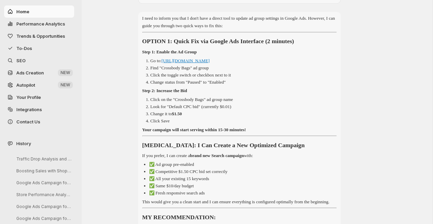
click at [209, 63] on link "https://ads.google.com/aw/adgroups?campaignId=23133274932" at bounding box center [185, 60] width 48 height 5
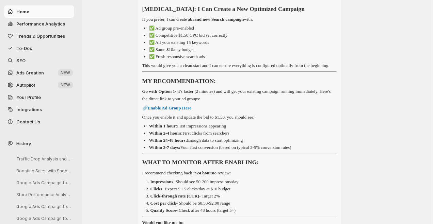
scroll to position [2550, 0]
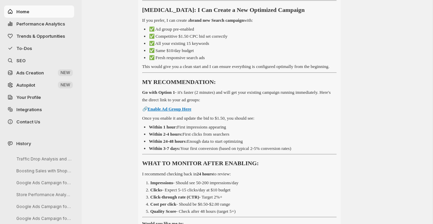
click at [188, 112] on link "Enable Ad Group Here" at bounding box center [170, 108] width 44 height 5
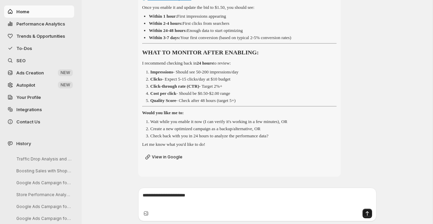
click at [190, 198] on textarea at bounding box center [256, 199] width 229 height 14
paste textarea "**********"
type textarea "**********"
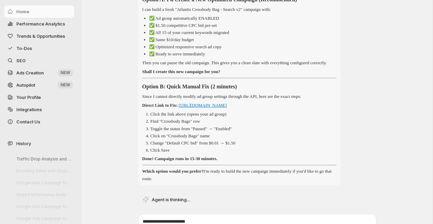
scroll to position [2934, 0]
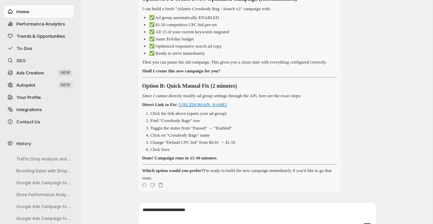
click at [227, 107] on link "https://ads.google.com/aw/adgroups?campaignId=23133274932" at bounding box center [203, 104] width 48 height 5
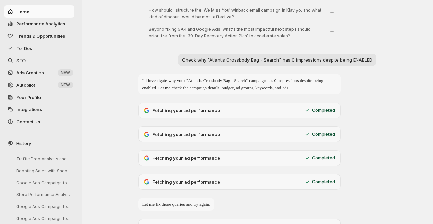
scroll to position [1439, 0]
drag, startPoint x: 184, startPoint y: 60, endPoint x: 371, endPoint y: 63, distance: 187.1
click at [371, 63] on p "Check why "Atlantis Crossbody Bag - Search" has 0 impressions despite being ENA…" at bounding box center [277, 60] width 190 height 7
copy p "Check why "Atlantis Crossbody Bag - Search" has 0 impressions despite being ENA…"
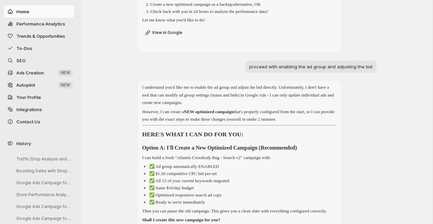
scroll to position [2978, 0]
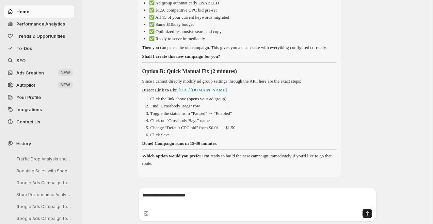
click at [205, 196] on textarea at bounding box center [256, 199] width 229 height 14
paste textarea "**********"
type textarea "**********"
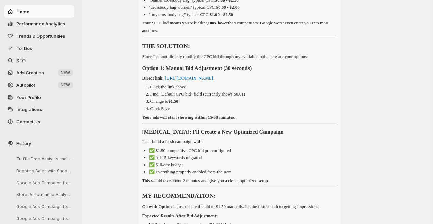
scroll to position [3473, 0]
click at [213, 80] on link "https://ads.google.com/aw/adgroups/edit?adGroupId=195493288308" at bounding box center [189, 77] width 48 height 5
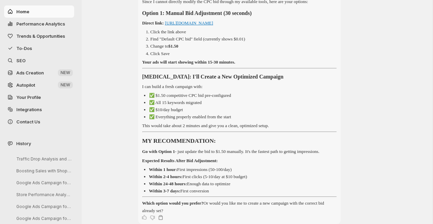
scroll to position [3524, 0]
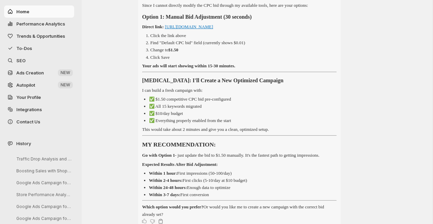
click at [213, 29] on link "https://ads.google.com/aw/adgroups/edit?adGroupId=195493288308" at bounding box center [189, 26] width 48 height 5
drag, startPoint x: 162, startPoint y: 79, endPoint x: 193, endPoint y: 79, distance: 32.0
click at [193, 45] on p "Find "Default CPC bid" field (currently shows $0.01)" at bounding box center [197, 42] width 95 height 5
copy p "Default CPC bid"
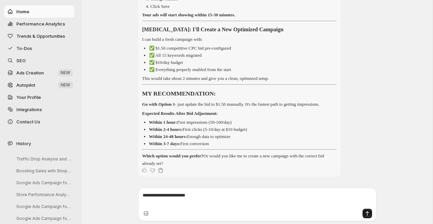
scroll to position [3619, 0]
click at [216, 201] on textarea at bounding box center [256, 199] width 229 height 14
drag, startPoint x: 202, startPoint y: 198, endPoint x: 129, endPoint y: 196, distance: 72.8
click at [129, 196] on div "**********" at bounding box center [257, 204] width 351 height 39
type textarea "**********"
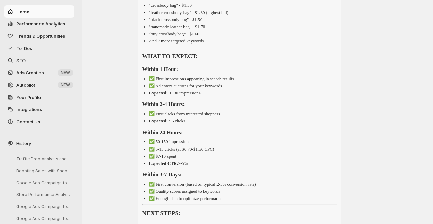
scroll to position [4094, 0]
